Goal: Task Accomplishment & Management: Complete application form

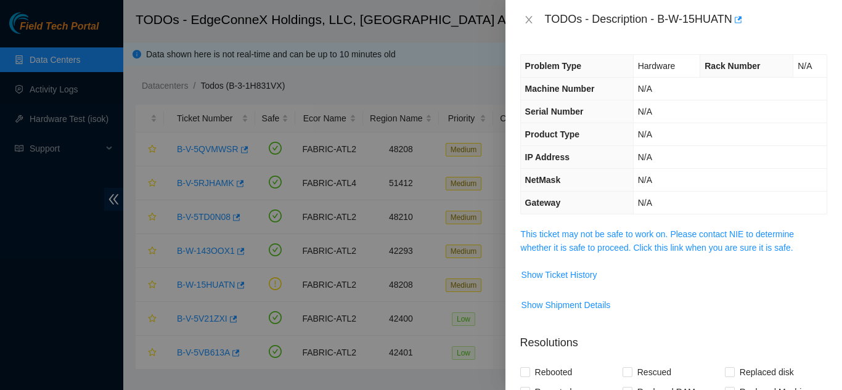
scroll to position [14, 0]
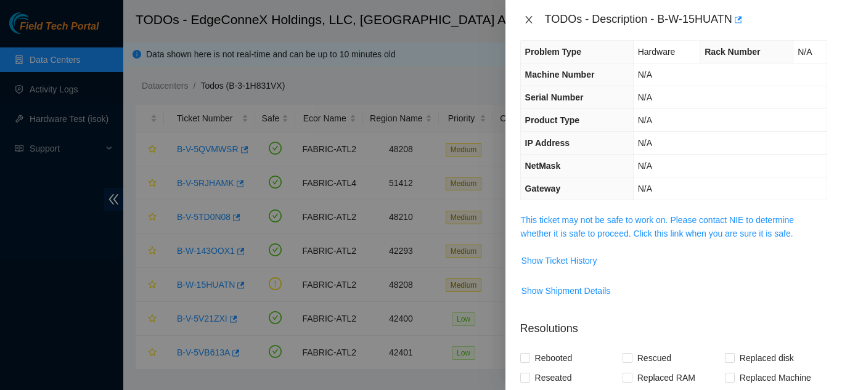
click at [528, 15] on icon "close" at bounding box center [529, 20] width 10 height 10
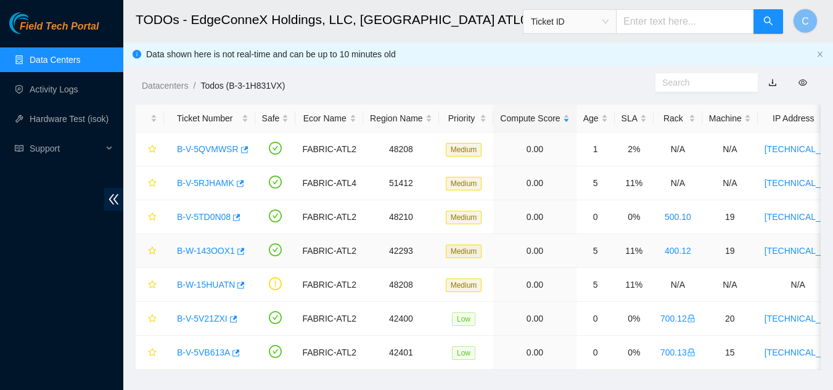
click at [221, 246] on link "B-W-143OOX1" at bounding box center [206, 251] width 58 height 10
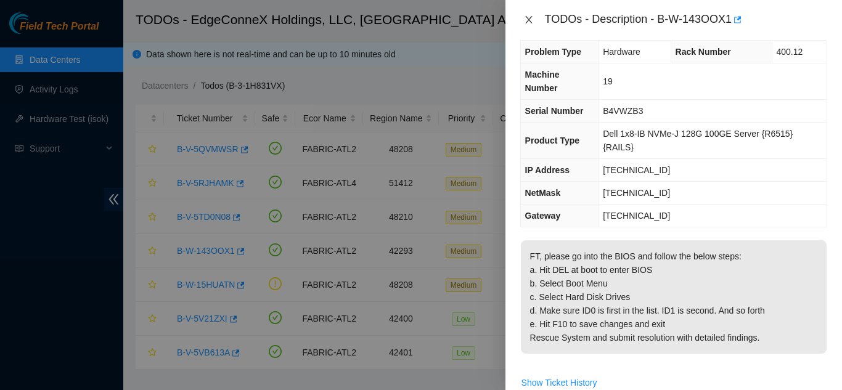
click at [531, 25] on button "Close" at bounding box center [528, 20] width 17 height 12
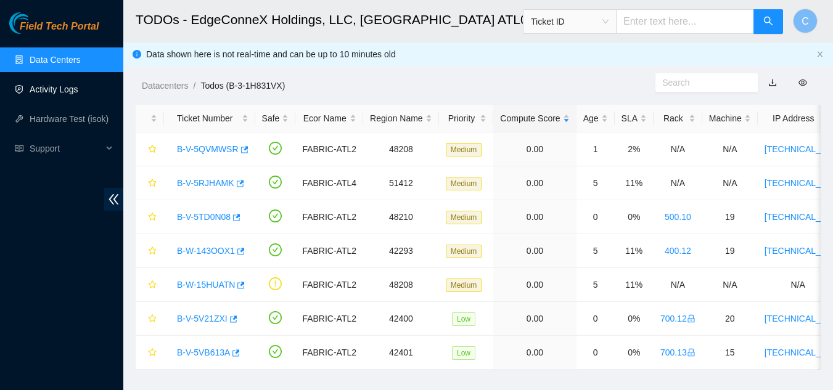
click at [39, 94] on link "Activity Logs" at bounding box center [54, 89] width 49 height 10
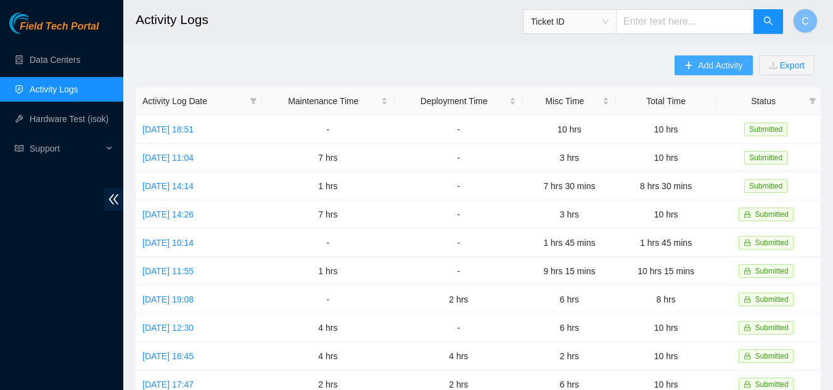
click at [704, 62] on span "Add Activity" at bounding box center [720, 66] width 44 height 14
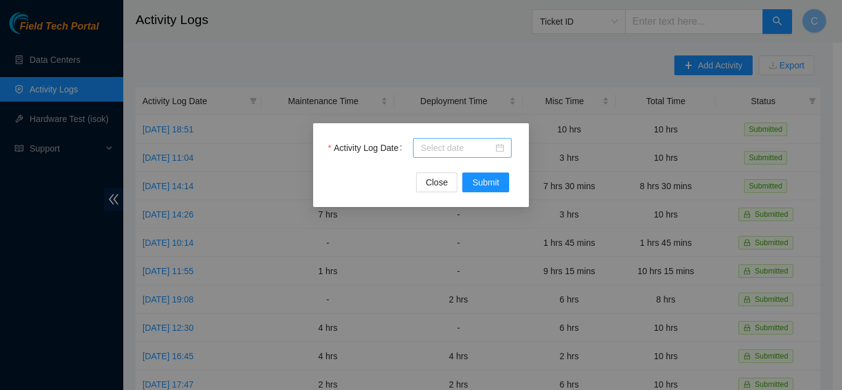
click at [442, 149] on input "Activity Log Date" at bounding box center [456, 148] width 73 height 14
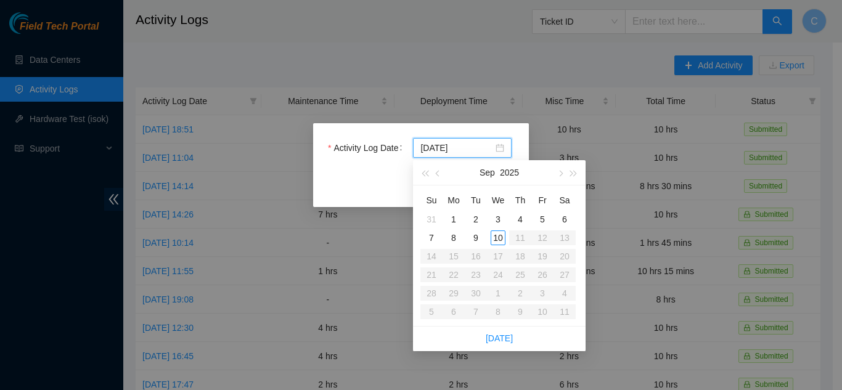
type input "[DATE]"
click at [451, 236] on div "8" at bounding box center [453, 238] width 15 height 15
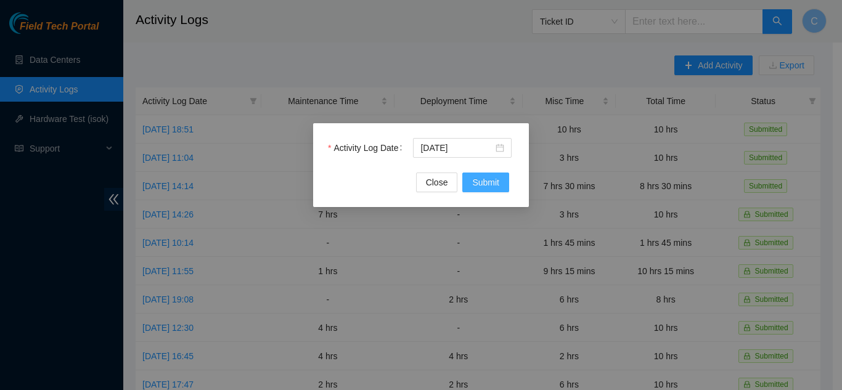
click at [480, 187] on span "Submit" at bounding box center [485, 183] width 27 height 14
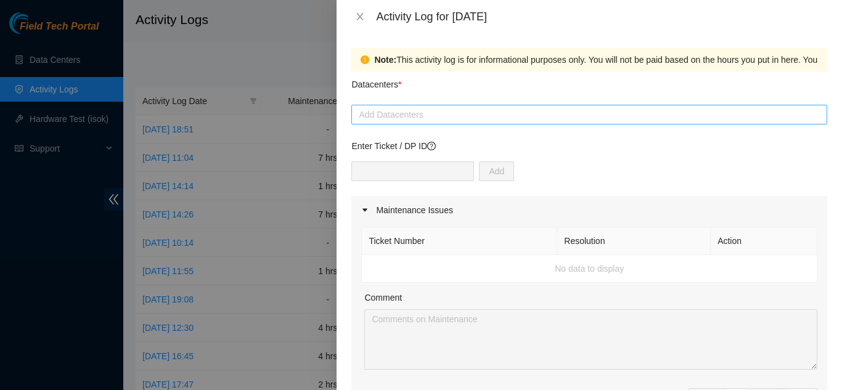
click at [414, 112] on div at bounding box center [590, 114] width 470 height 15
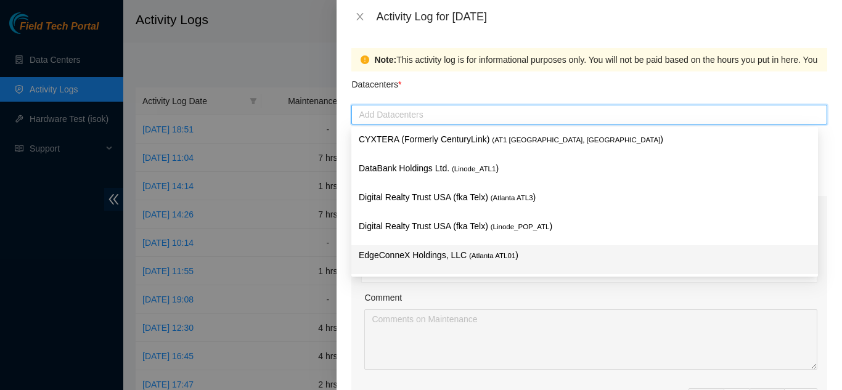
click at [423, 261] on p "EdgeConneX Holdings, LLC ( [GEOGRAPHIC_DATA] ATL01 )" at bounding box center [585, 255] width 452 height 14
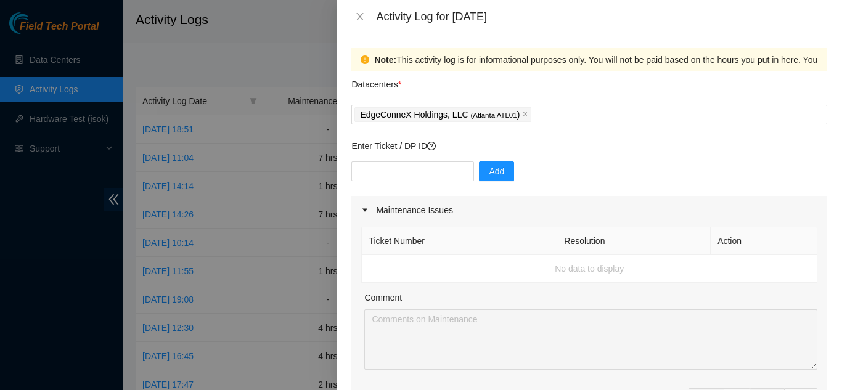
click at [399, 214] on div "Maintenance Issues" at bounding box center [589, 210] width 476 height 28
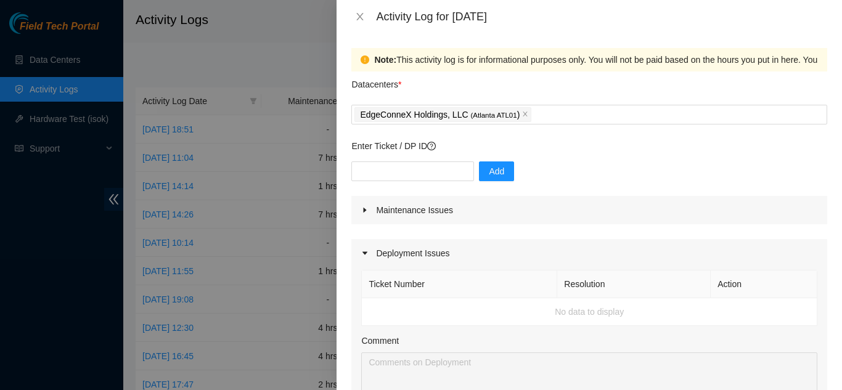
click at [398, 214] on div "Maintenance Issues" at bounding box center [589, 210] width 476 height 28
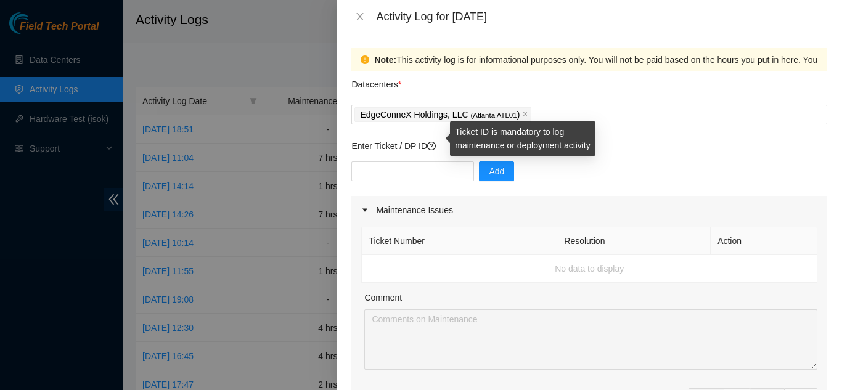
click at [435, 147] on icon "question-circle" at bounding box center [431, 146] width 9 height 9
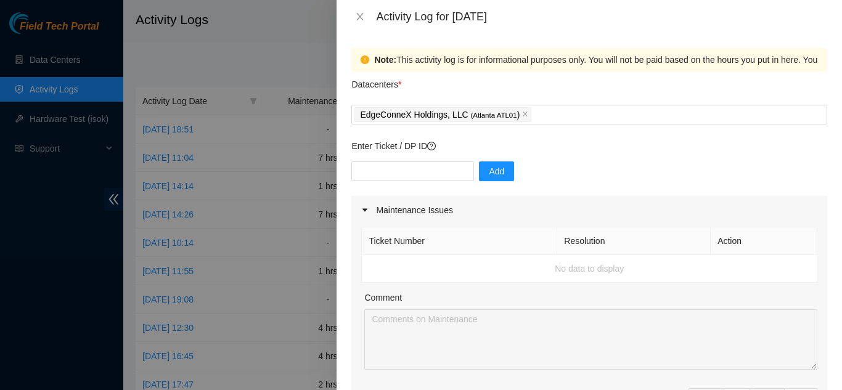
click at [517, 241] on th "Ticket Number" at bounding box center [459, 242] width 195 height 28
click at [385, 211] on div "Maintenance Issues" at bounding box center [589, 210] width 476 height 28
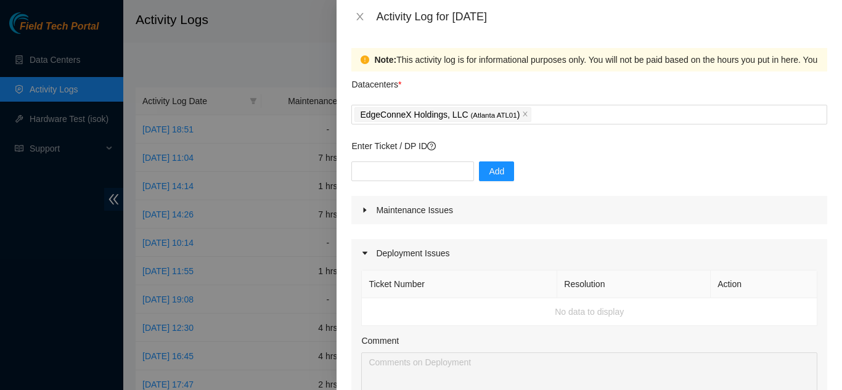
click at [385, 211] on div "Maintenance Issues" at bounding box center [589, 210] width 476 height 28
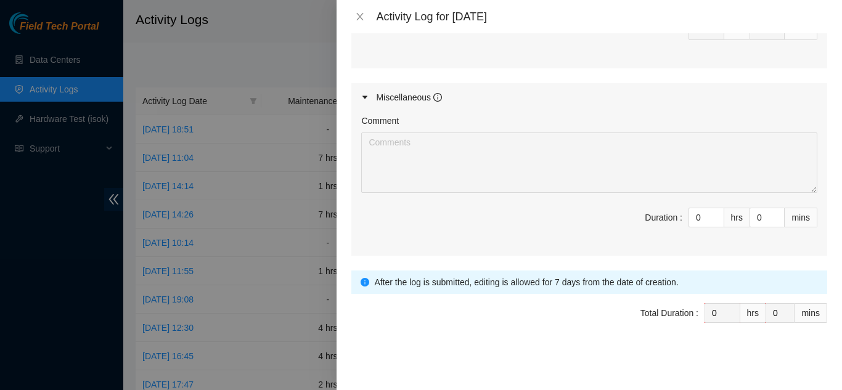
scroll to position [624, 0]
click at [694, 218] on input "0" at bounding box center [706, 217] width 35 height 18
type input "08"
type input "8"
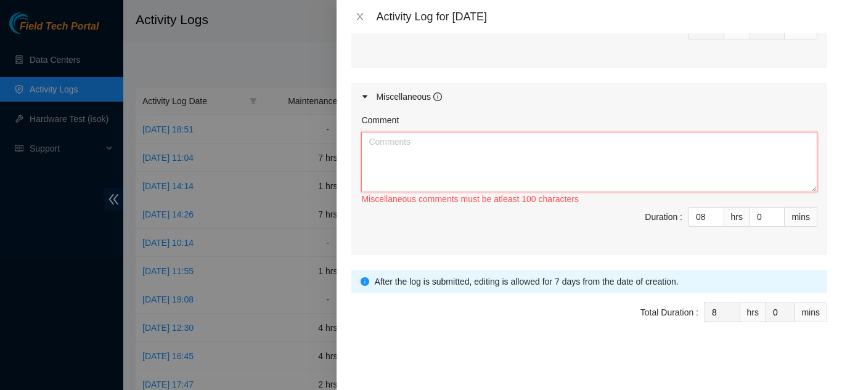
type input "8"
click at [450, 158] on textarea "Comment" at bounding box center [589, 162] width 456 height 60
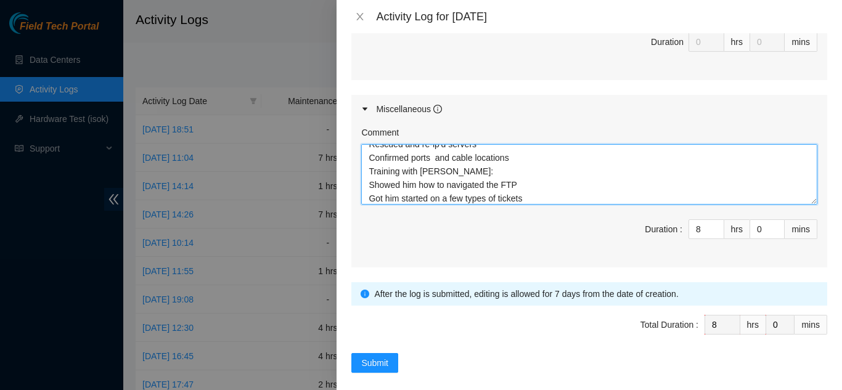
scroll to position [64, 0]
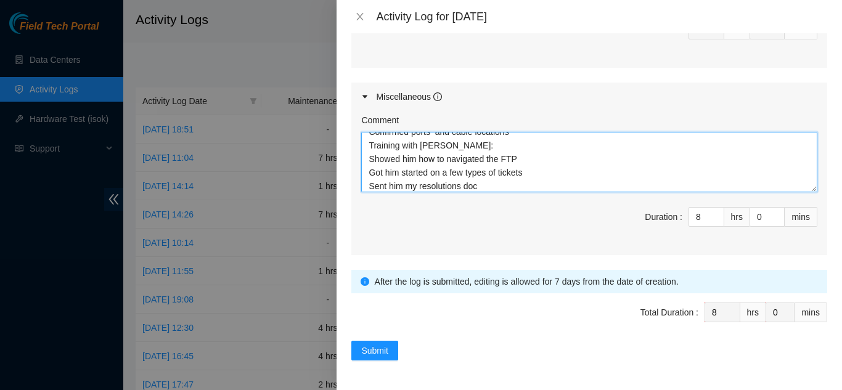
type textarea "Troubleshot cam issues in 700.09 with [PERSON_NAME]. Got BE console Reset cams …"
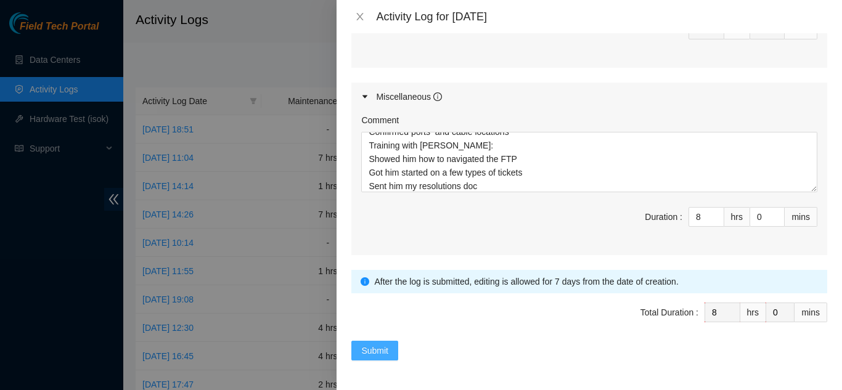
click at [374, 351] on span "Submit" at bounding box center [374, 351] width 27 height 14
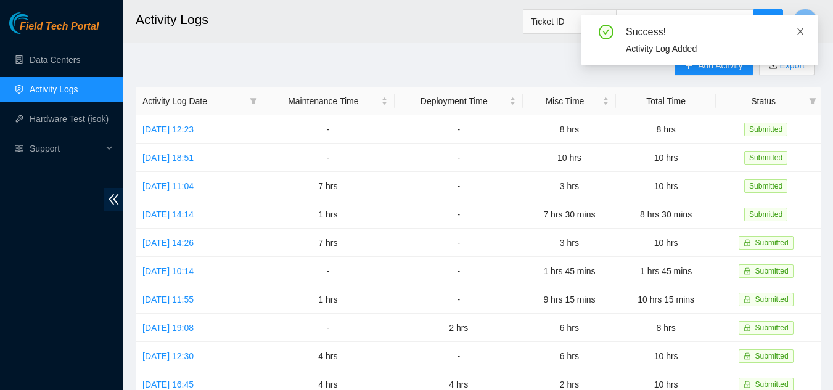
click at [804, 29] on icon "close" at bounding box center [800, 31] width 9 height 9
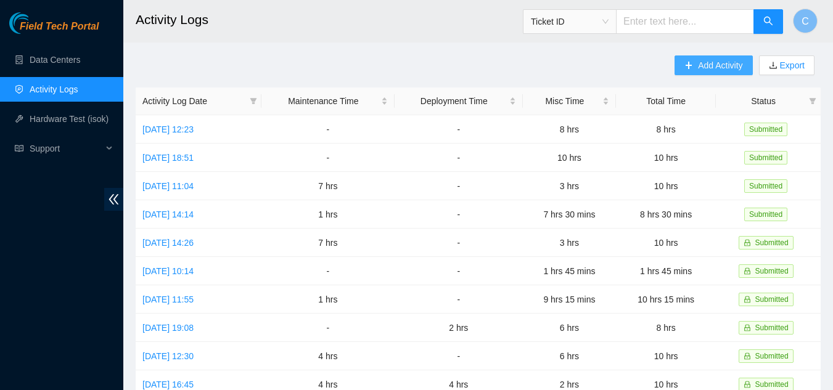
click at [692, 64] on button "Add Activity" at bounding box center [713, 65] width 78 height 20
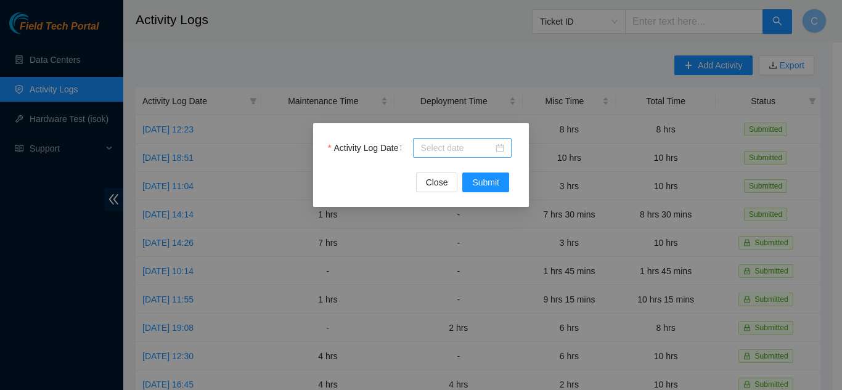
click at [441, 150] on input "Activity Log Date" at bounding box center [456, 148] width 73 height 14
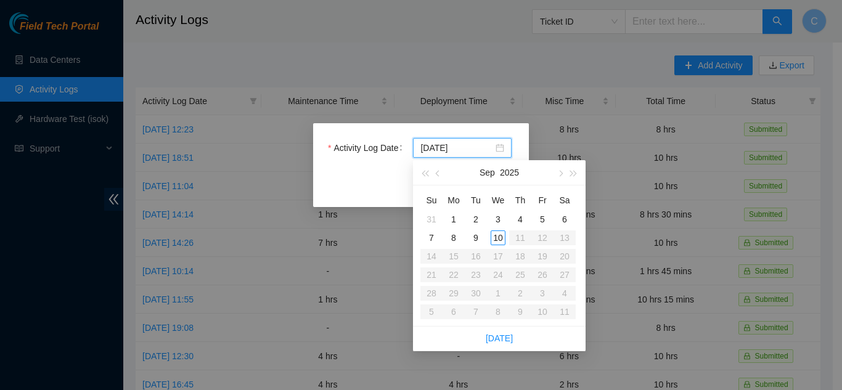
type input "[DATE]"
drag, startPoint x: 475, startPoint y: 236, endPoint x: 470, endPoint y: 231, distance: 7.0
click at [474, 236] on div "9" at bounding box center [476, 238] width 15 height 15
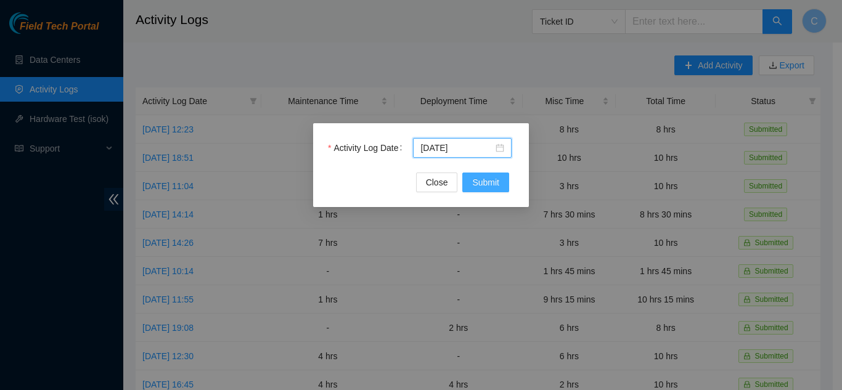
click at [493, 182] on span "Submit" at bounding box center [485, 183] width 27 height 14
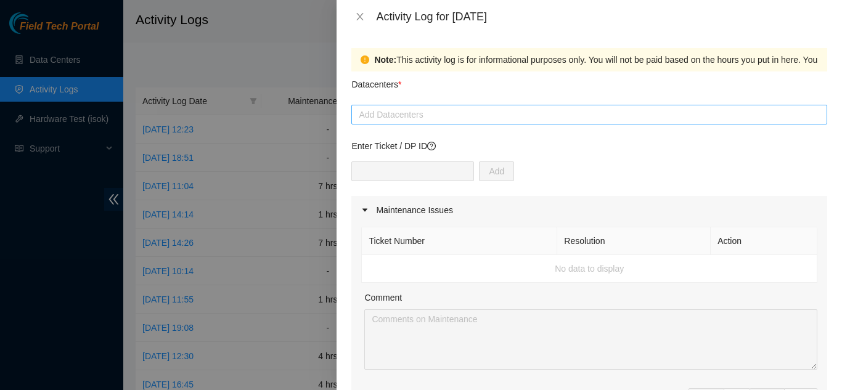
click at [404, 111] on div at bounding box center [590, 114] width 470 height 15
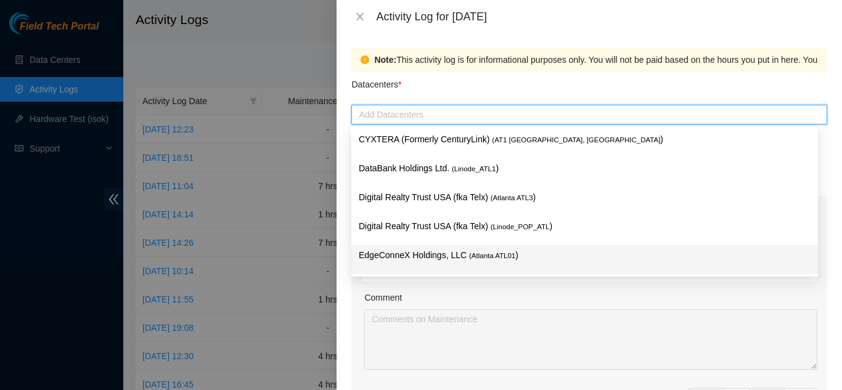
click at [424, 250] on p "EdgeConneX Holdings, LLC ( [GEOGRAPHIC_DATA] ATL01 )" at bounding box center [585, 255] width 452 height 14
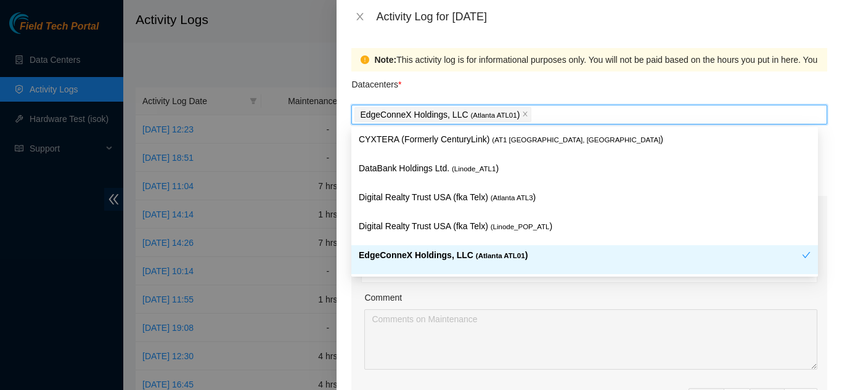
click at [551, 303] on div "Comment" at bounding box center [590, 300] width 453 height 18
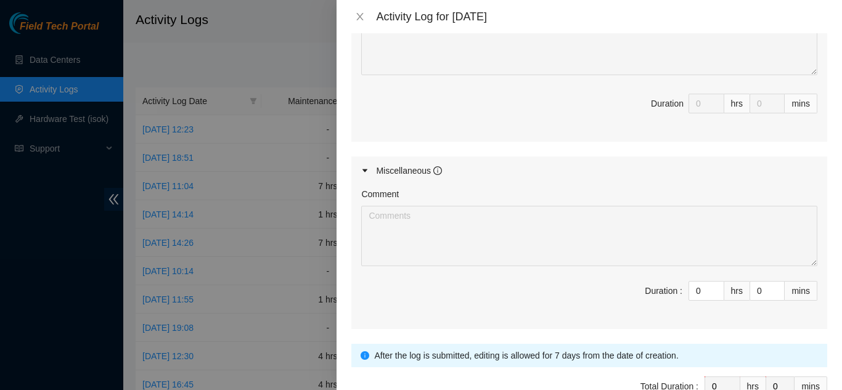
scroll to position [555, 0]
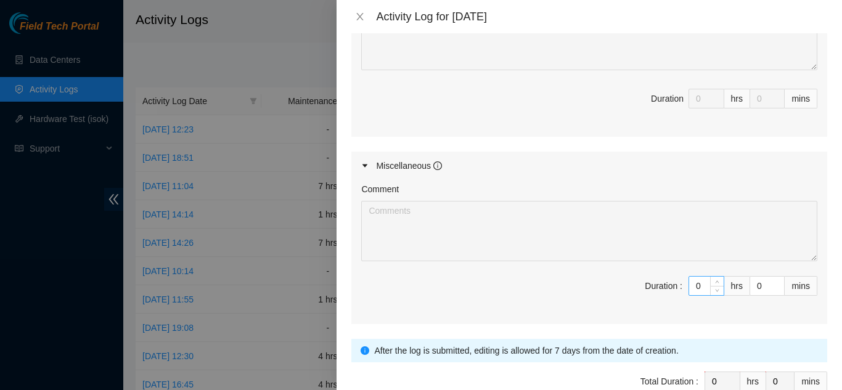
click at [689, 282] on input "0" at bounding box center [706, 286] width 35 height 18
type input "05"
type input "5"
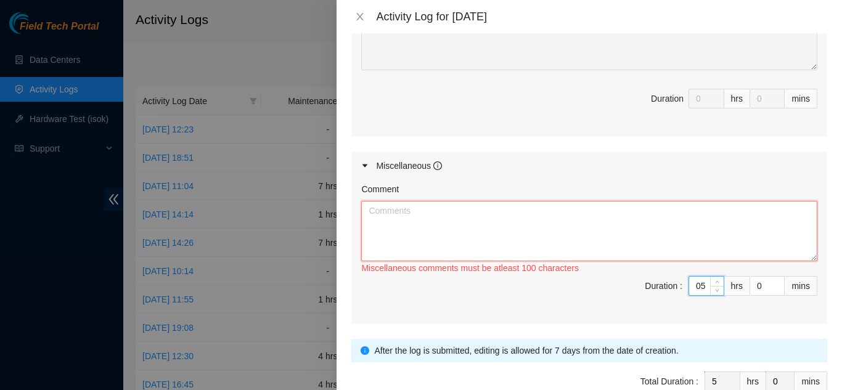
type input "5"
click at [599, 246] on textarea "Comment" at bounding box center [589, 231] width 456 height 60
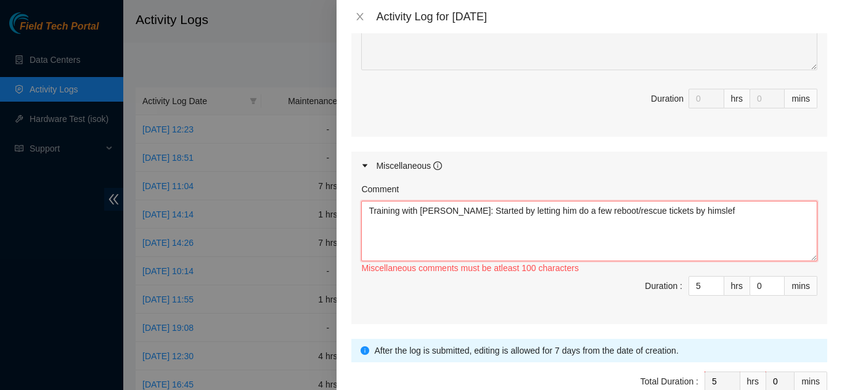
click at [686, 210] on textarea "Training with [PERSON_NAME]: Started by letting him do a few reboot/rescue tick…" at bounding box center [589, 231] width 456 height 60
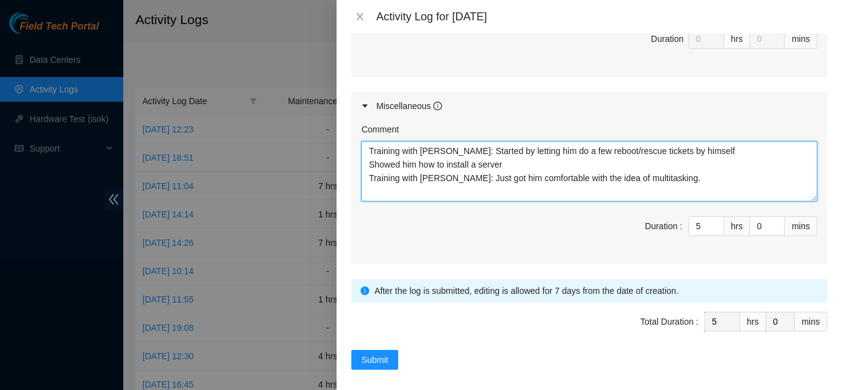
scroll to position [624, 0]
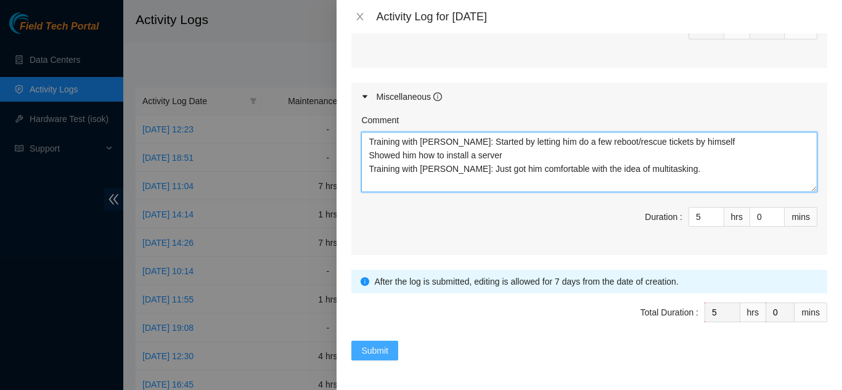
type textarea "Training with [PERSON_NAME]: Started by letting him do a few reboot/rescue tick…"
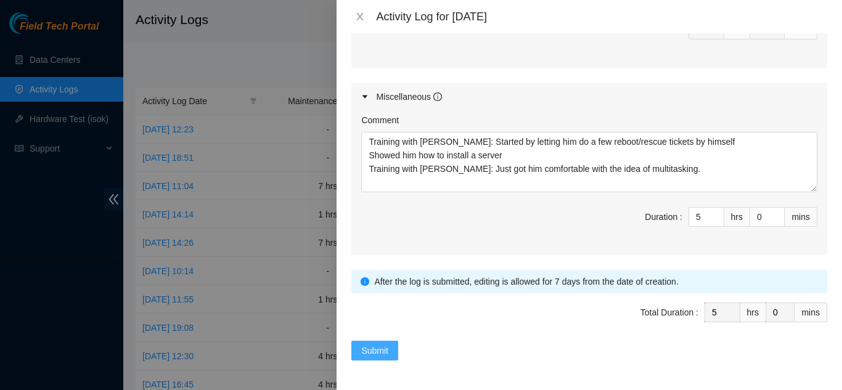
click at [383, 350] on span "Submit" at bounding box center [374, 351] width 27 height 14
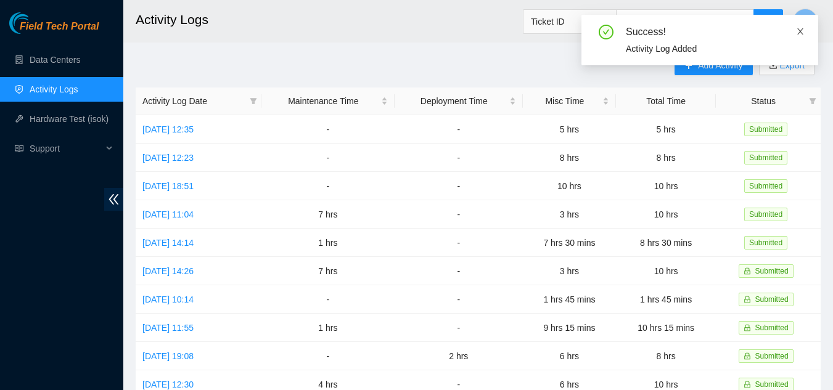
click at [801, 33] on icon "close" at bounding box center [800, 31] width 9 height 9
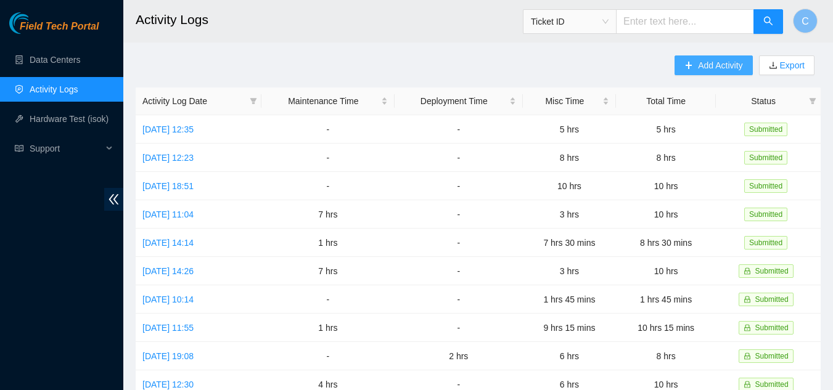
drag, startPoint x: 716, startPoint y: 63, endPoint x: 719, endPoint y: 57, distance: 6.9
click at [716, 63] on span "Add Activity" at bounding box center [720, 66] width 44 height 14
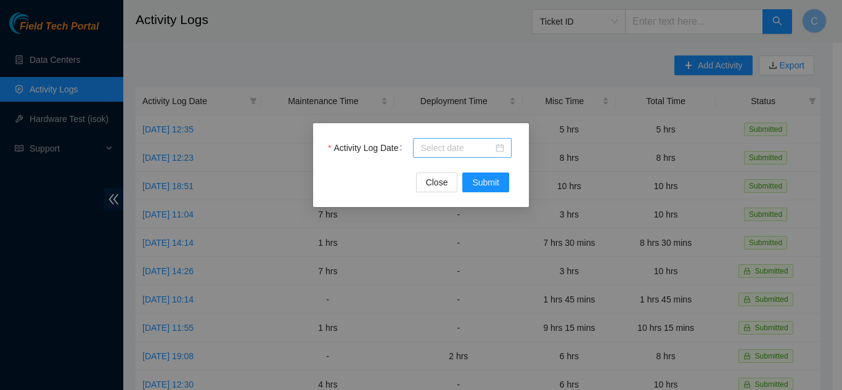
click at [464, 147] on input "Activity Log Date" at bounding box center [456, 148] width 73 height 14
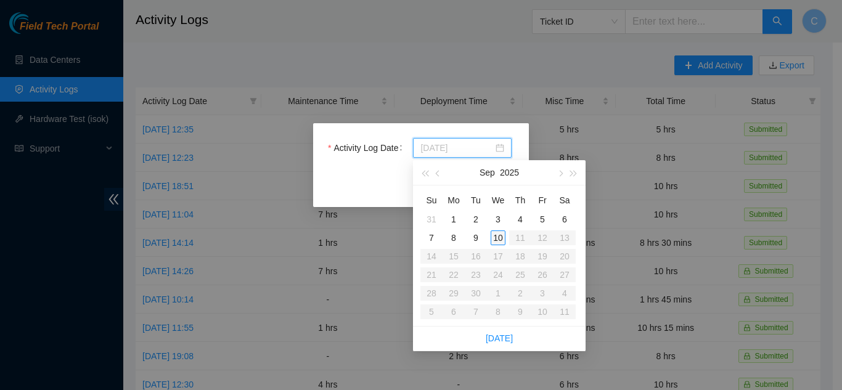
type input "[DATE]"
click at [501, 238] on div "10" at bounding box center [498, 238] width 15 height 15
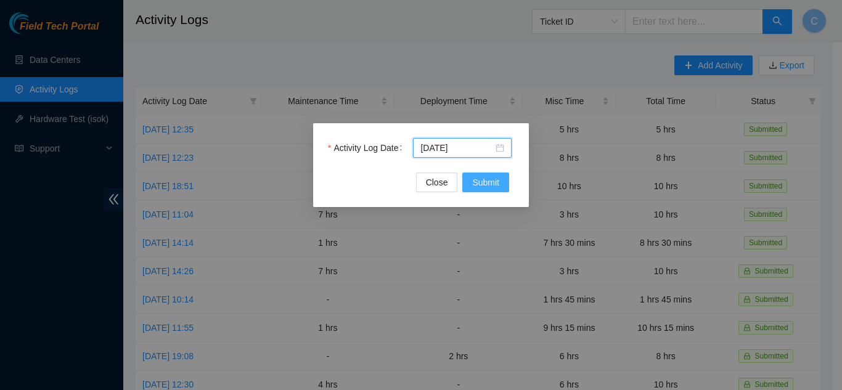
click at [485, 183] on span "Submit" at bounding box center [485, 183] width 27 height 14
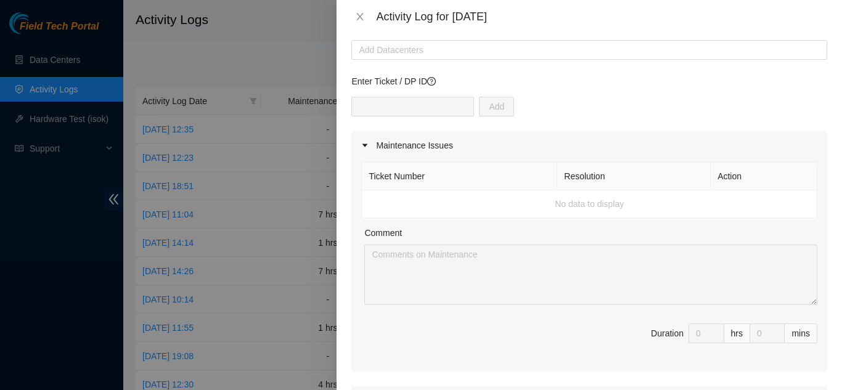
scroll to position [0, 0]
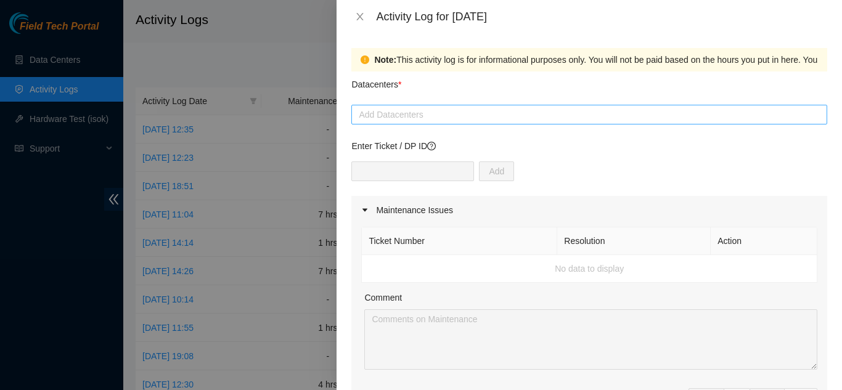
click at [454, 121] on div at bounding box center [590, 114] width 470 height 15
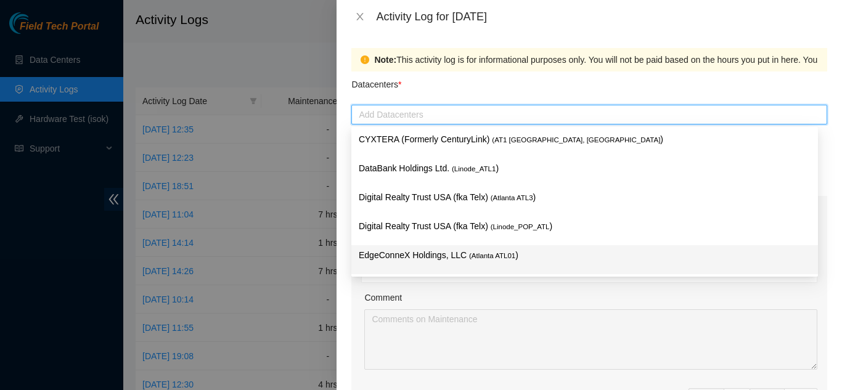
click at [441, 254] on p "EdgeConneX Holdings, LLC ( [GEOGRAPHIC_DATA] ATL01 )" at bounding box center [585, 255] width 452 height 14
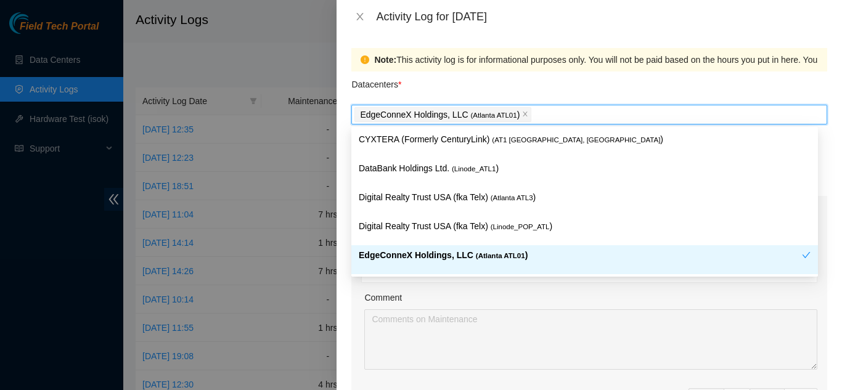
click at [507, 301] on div "Comment" at bounding box center [590, 300] width 453 height 18
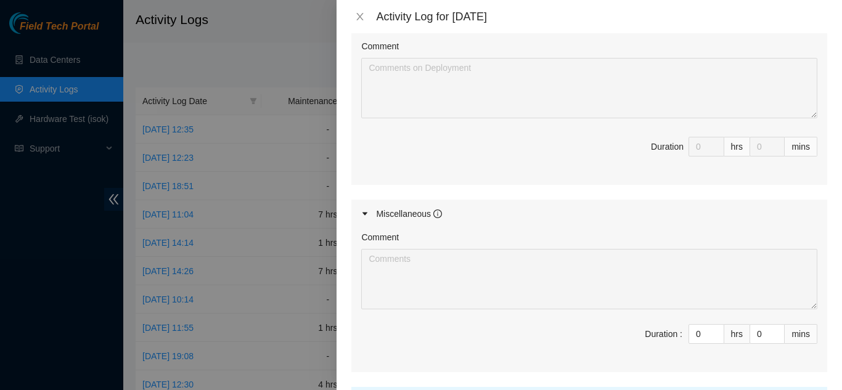
scroll to position [624, 0]
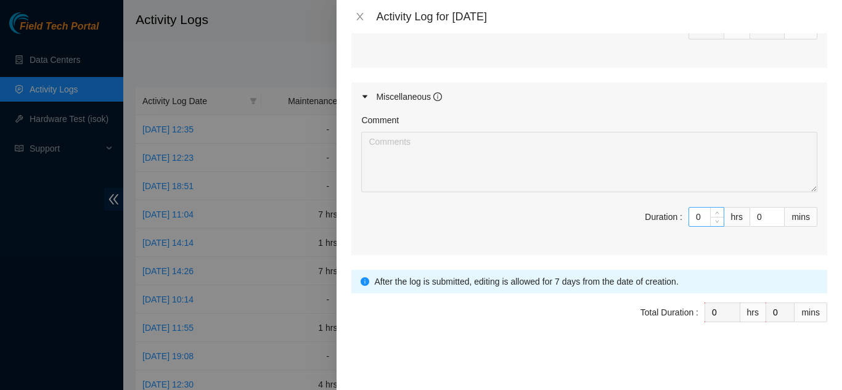
click at [692, 219] on input "0" at bounding box center [706, 217] width 35 height 18
type input "09"
type input "9"
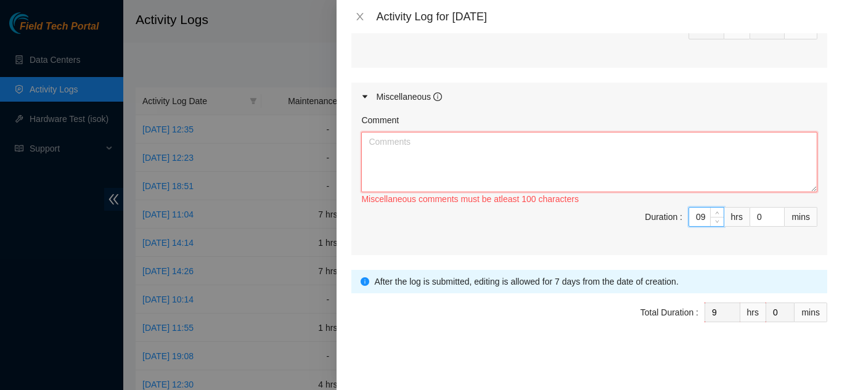
type input "9"
click at [699, 172] on textarea "Comment" at bounding box center [589, 162] width 456 height 60
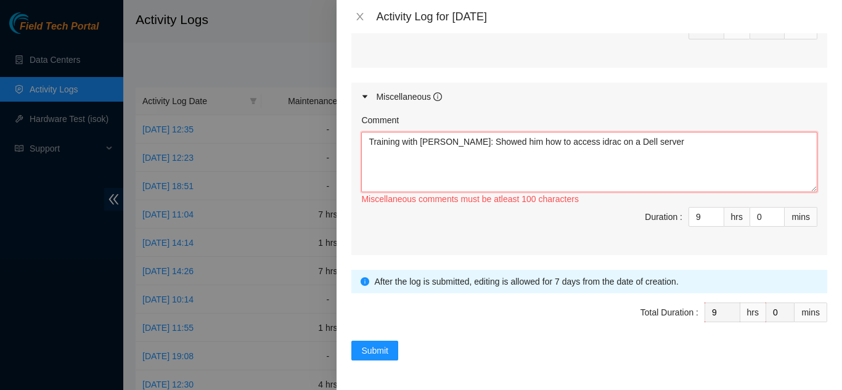
type textarea "Training with [PERSON_NAME]: Showed him how to access idrac on a Dell server"
